Goal: Information Seeking & Learning: Learn about a topic

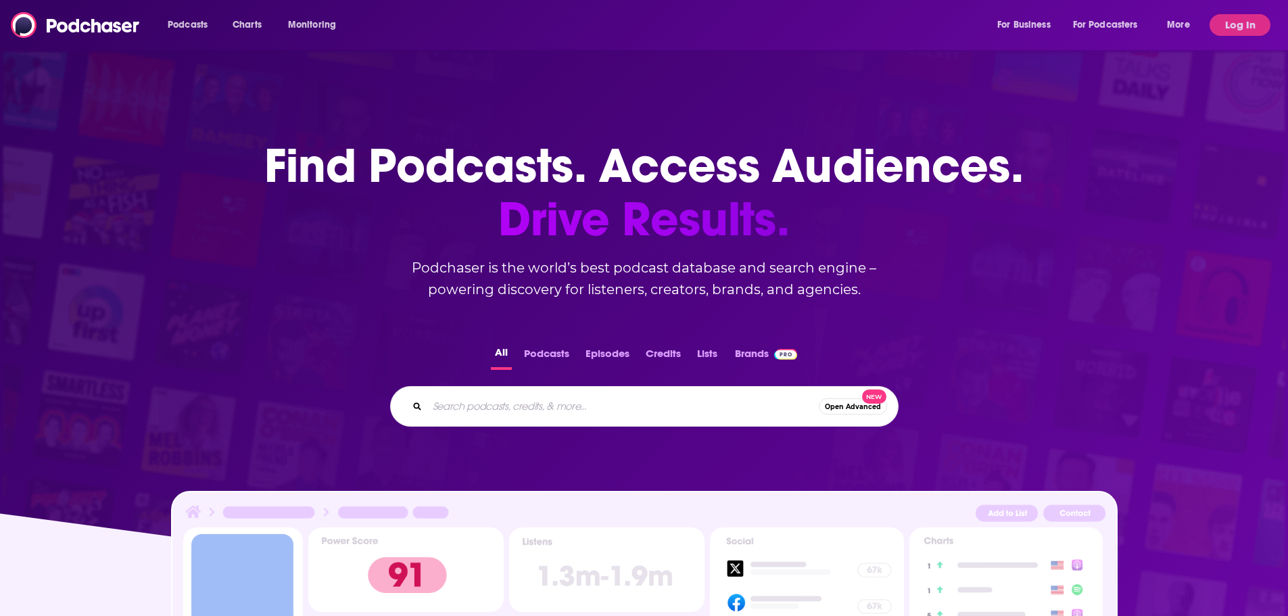
click at [486, 411] on input "Search podcasts, credits, & more..." at bounding box center [622, 407] width 391 height 22
type input "healthcare radio now"
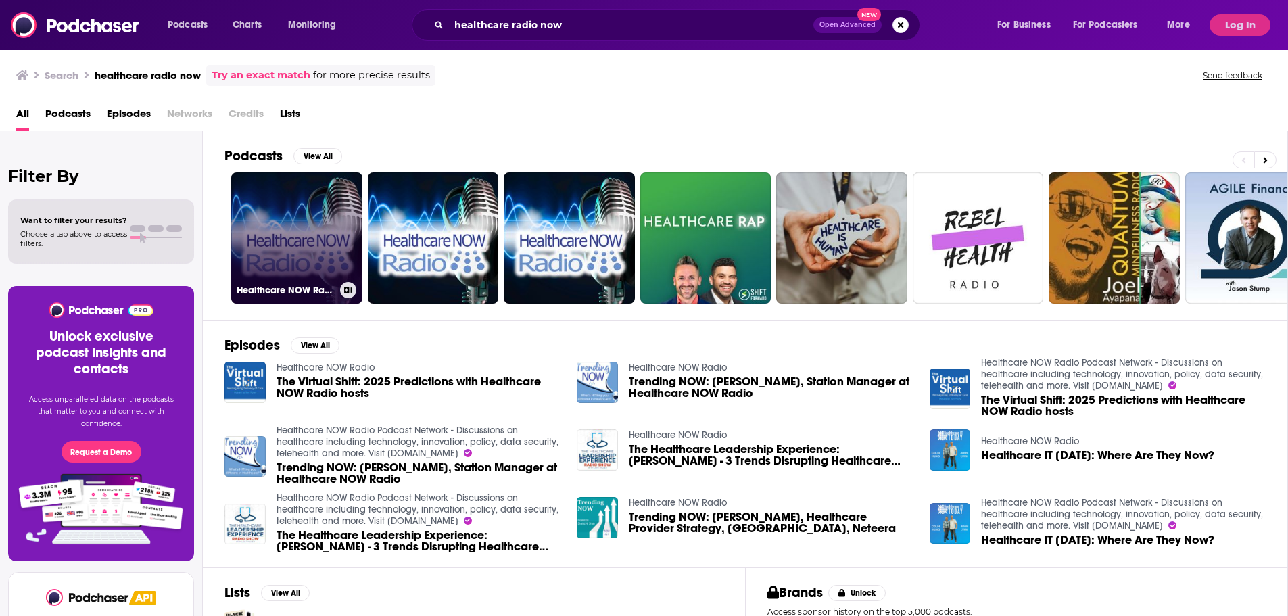
click at [300, 270] on link "Healthcare NOW Radio" at bounding box center [296, 237] width 131 height 131
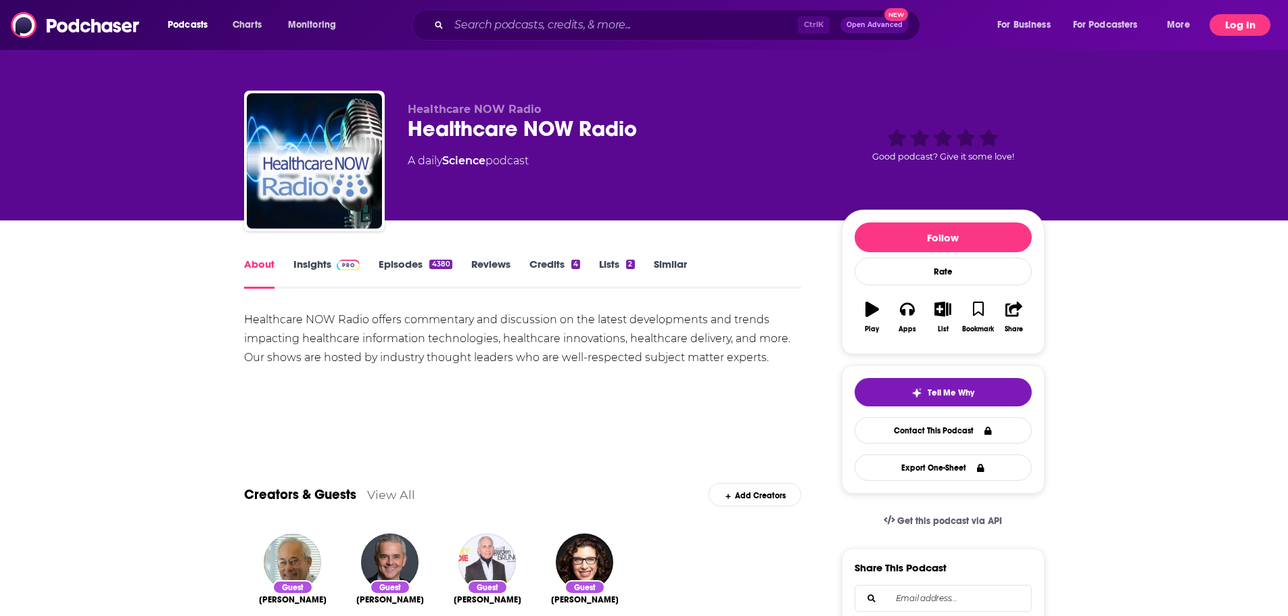
click at [1231, 19] on button "Log In" at bounding box center [1240, 25] width 61 height 22
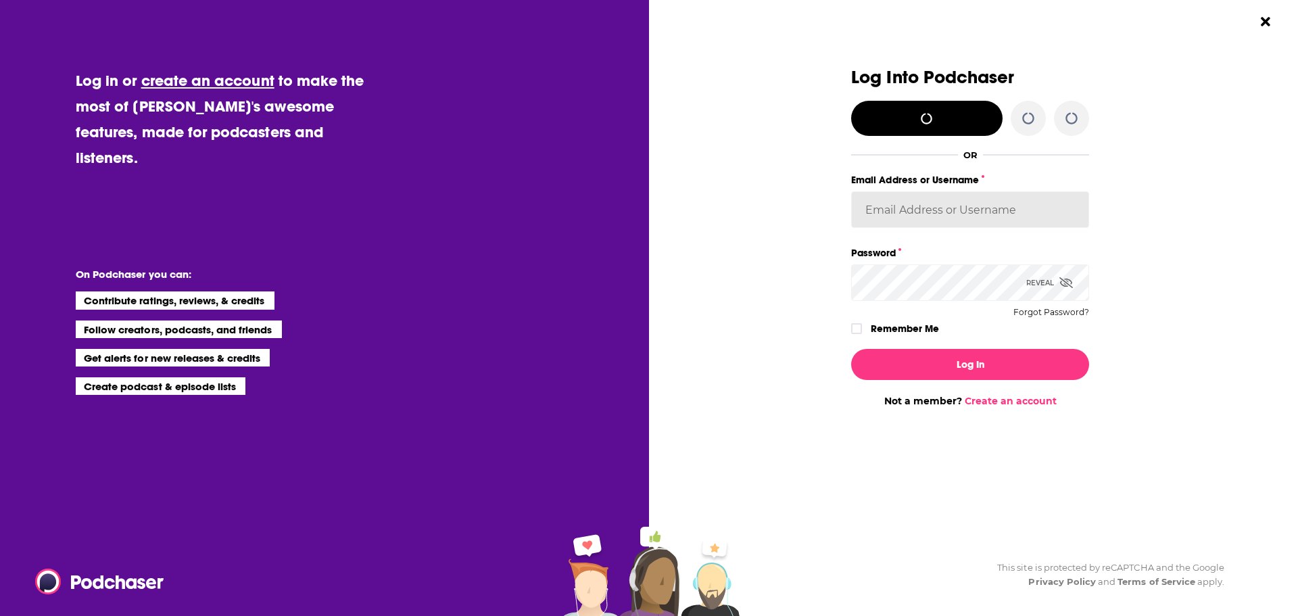
type input "[PERSON_NAME][EMAIL_ADDRESS][PERSON_NAME][DOMAIN_NAME]"
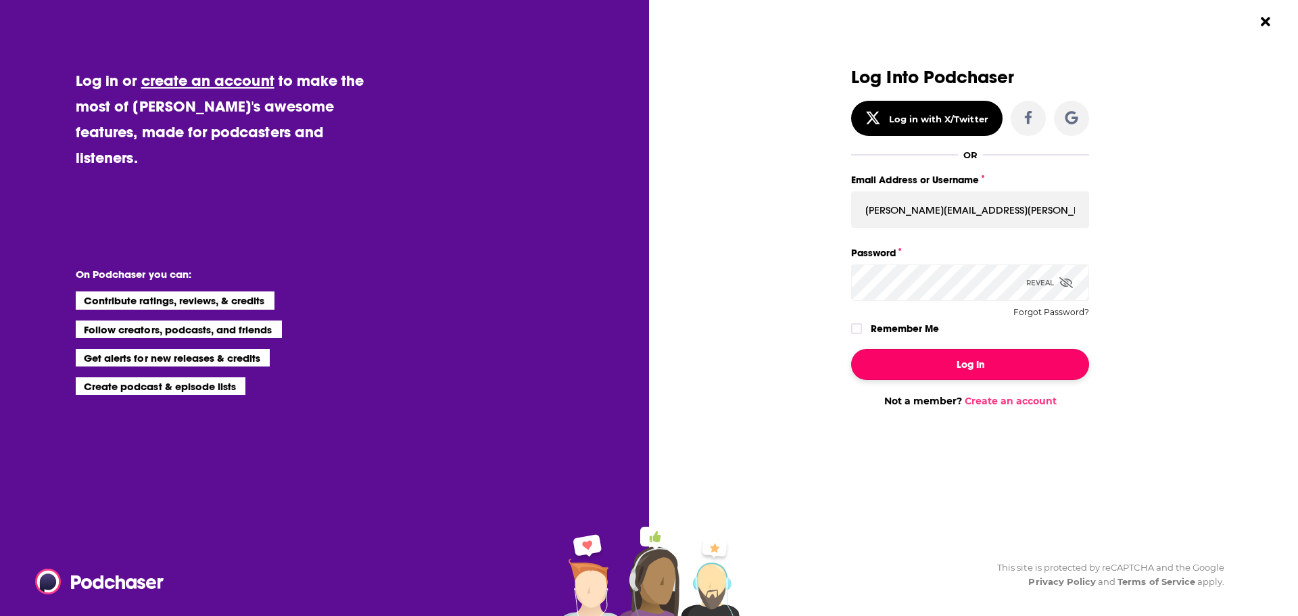
click at [993, 368] on button "Log In" at bounding box center [970, 364] width 238 height 31
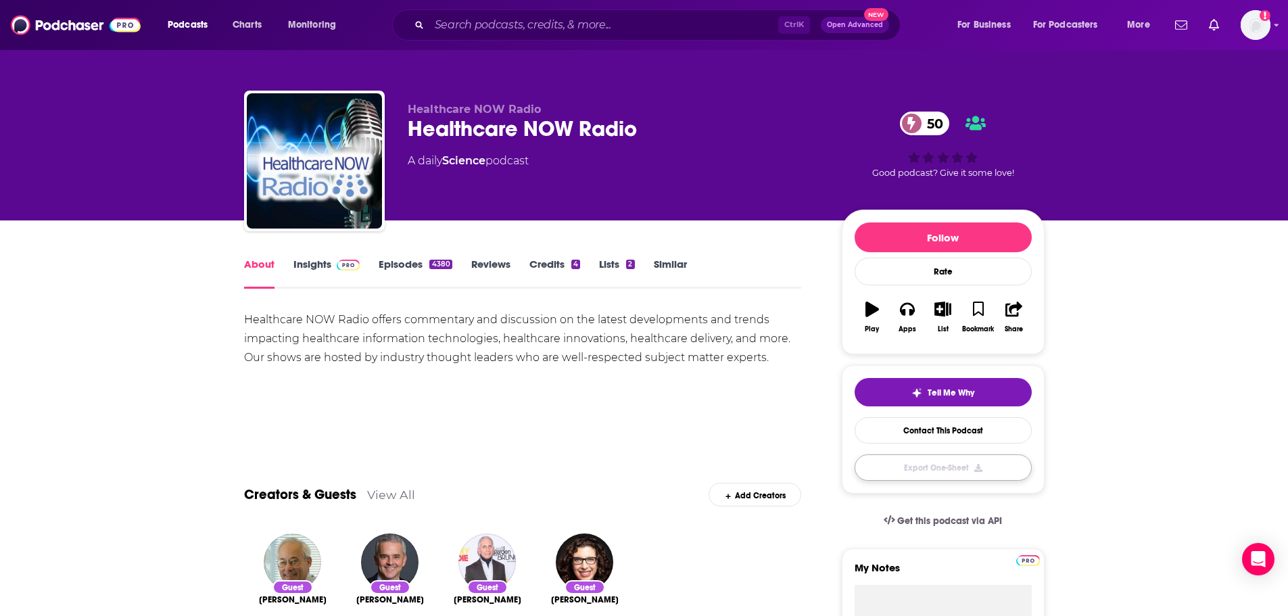
click at [962, 469] on button "Export One-Sheet" at bounding box center [943, 467] width 177 height 26
click at [314, 265] on link "Insights" at bounding box center [326, 273] width 67 height 31
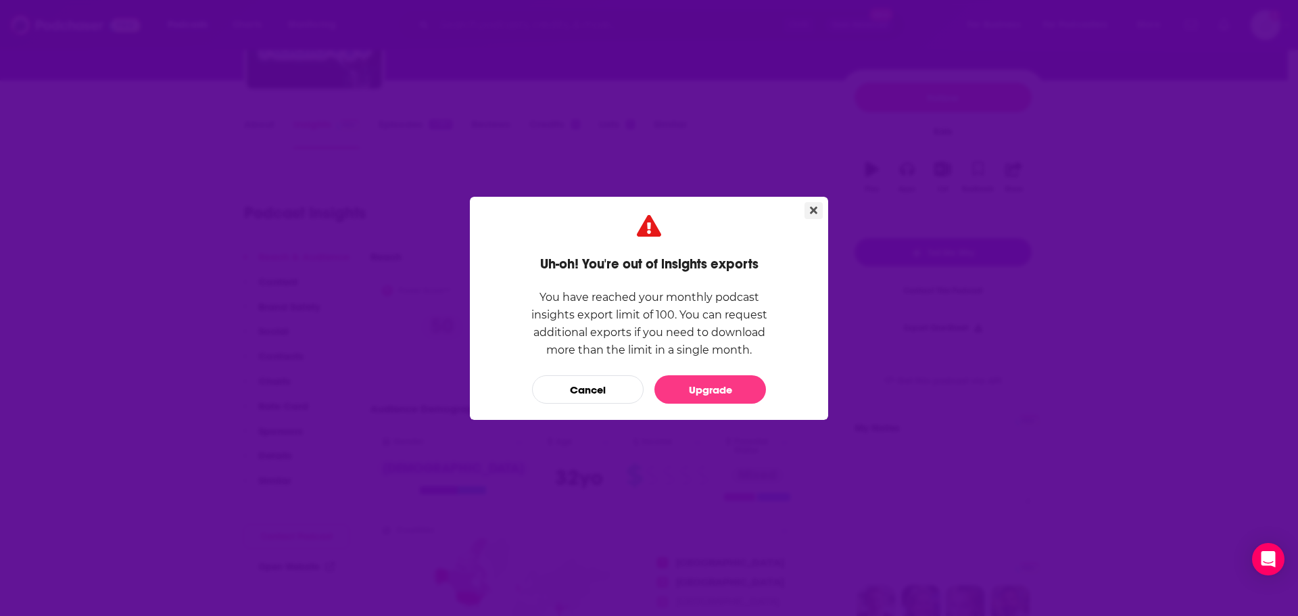
click at [813, 209] on icon "Close" at bounding box center [813, 209] width 7 height 7
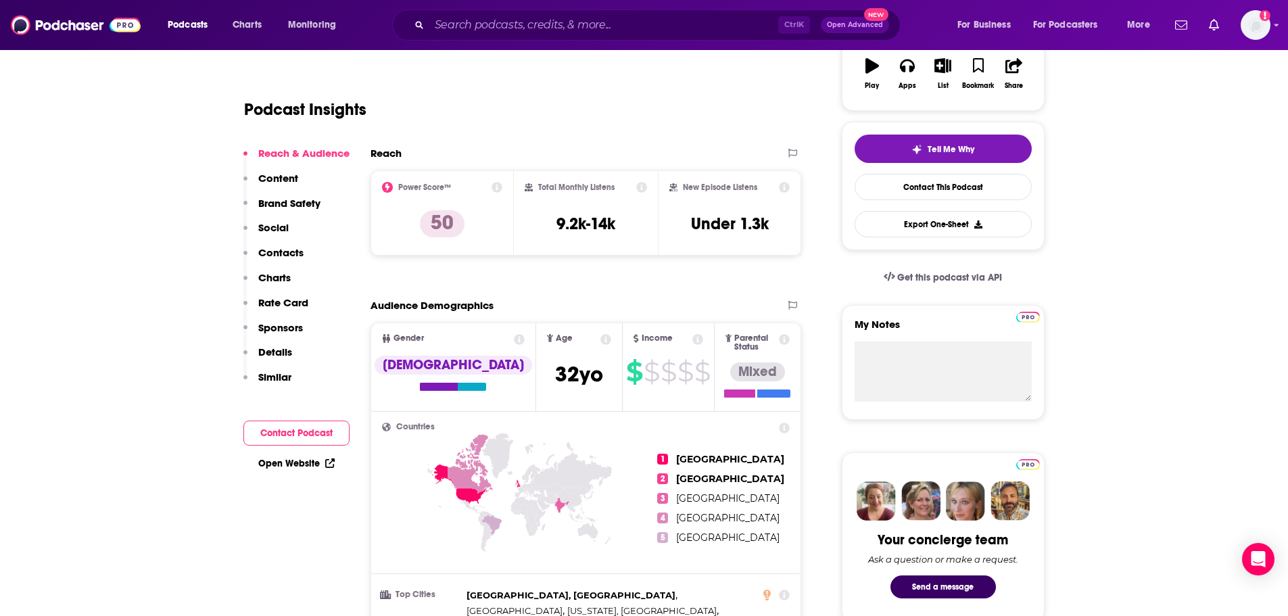
scroll to position [72, 0]
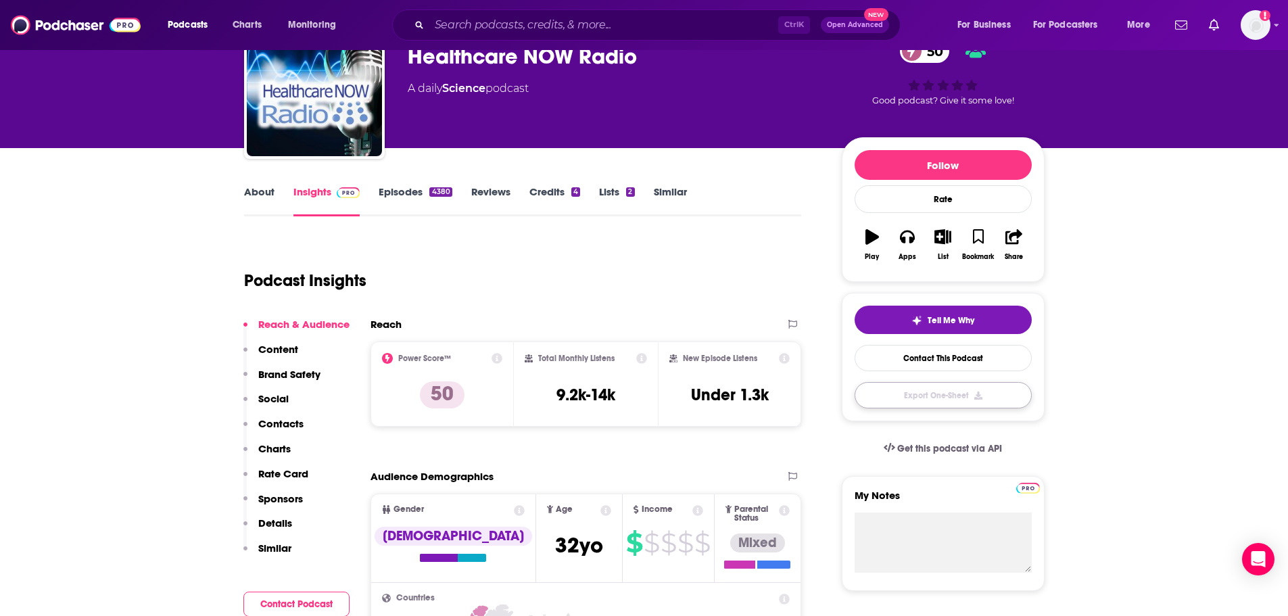
click at [948, 396] on button "Export One-Sheet" at bounding box center [943, 395] width 177 height 26
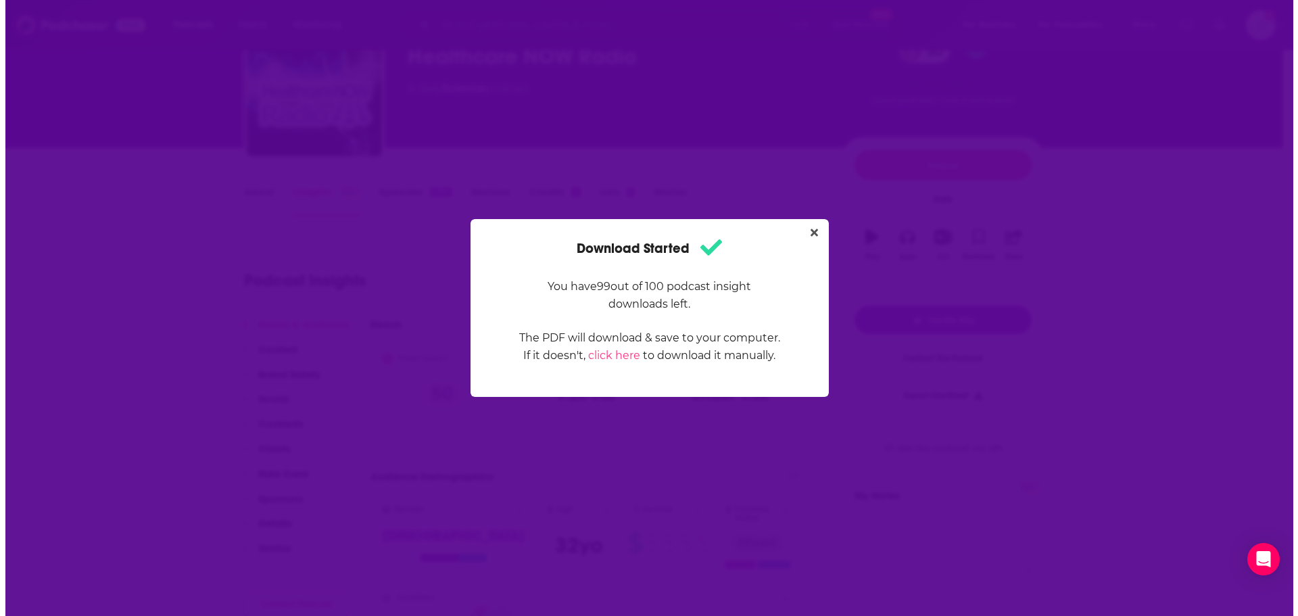
scroll to position [0, 0]
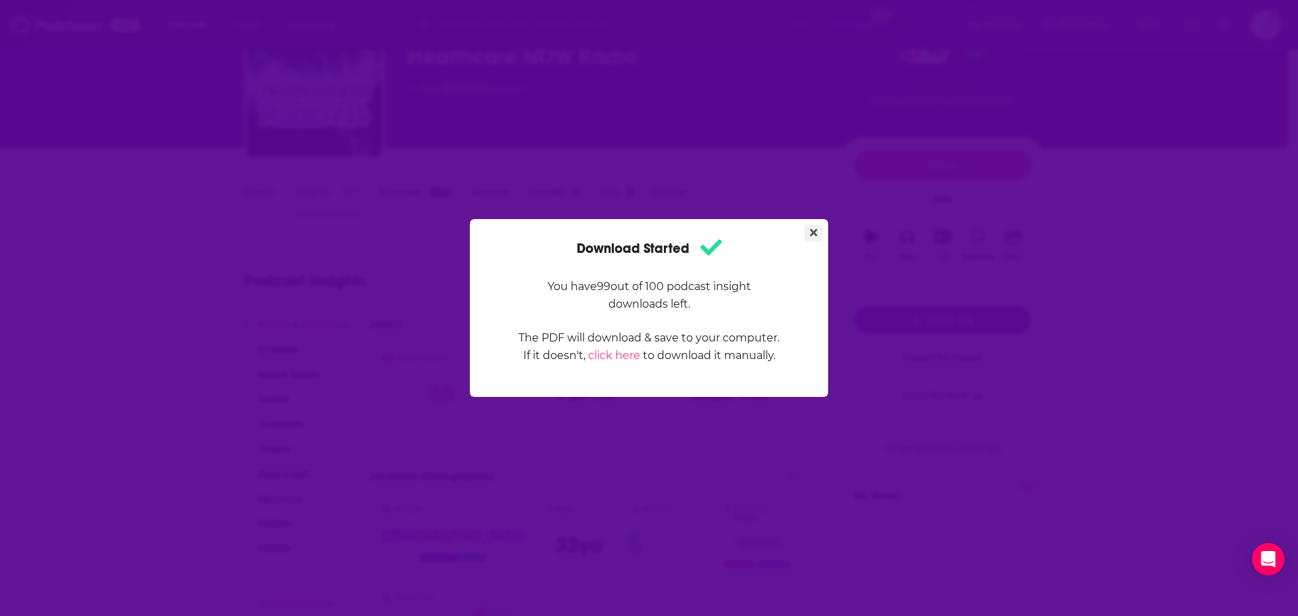
click at [817, 230] on icon "Close" at bounding box center [813, 232] width 7 height 7
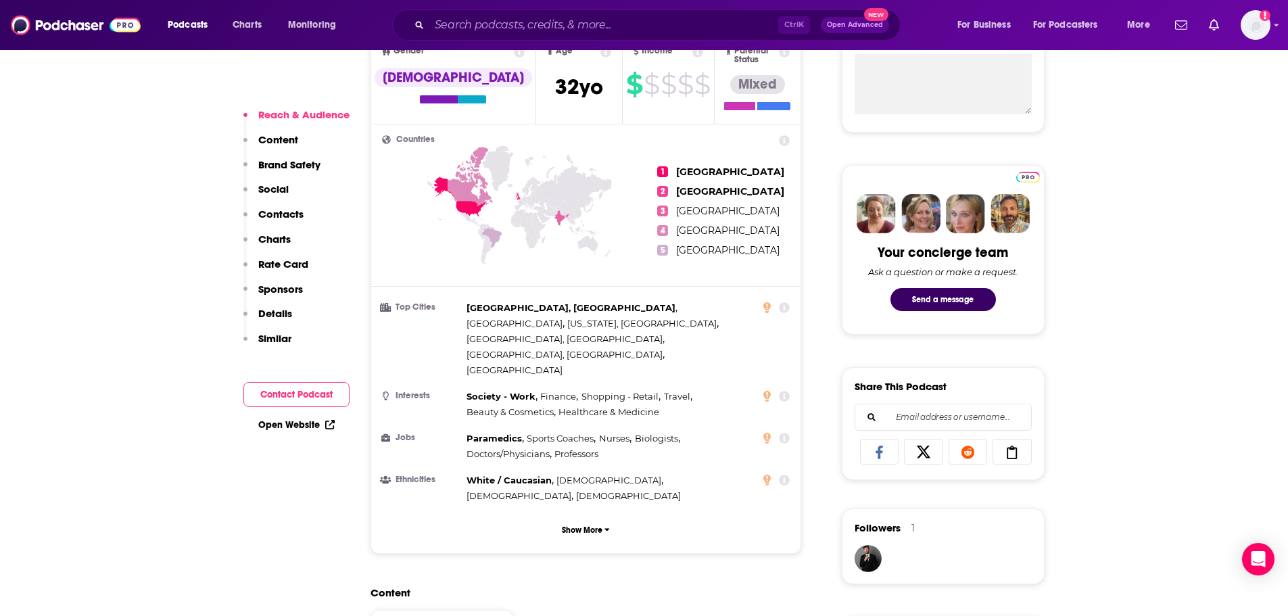
scroll to position [546, 0]
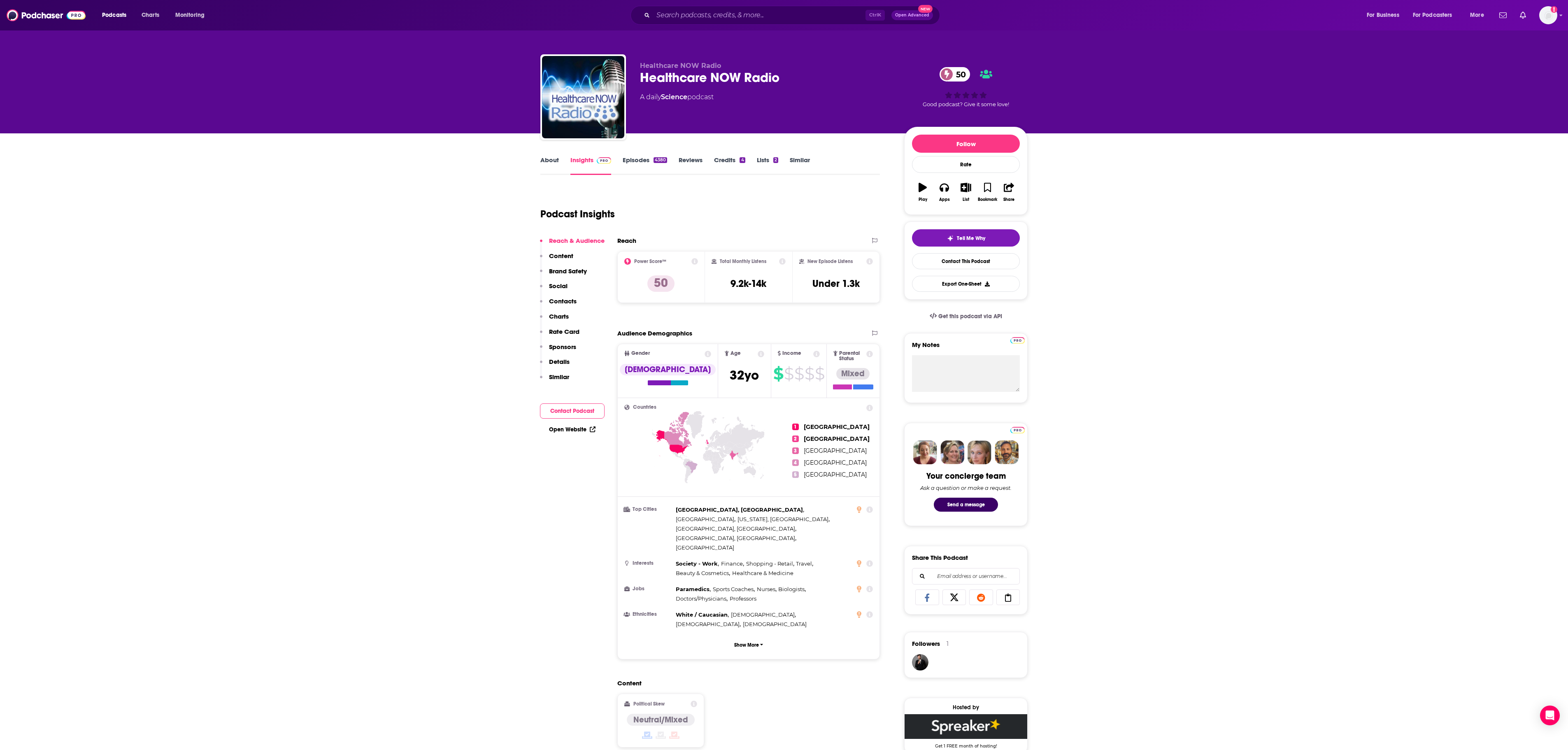
scroll to position [0, 0]
